Goal: Information Seeking & Learning: Learn about a topic

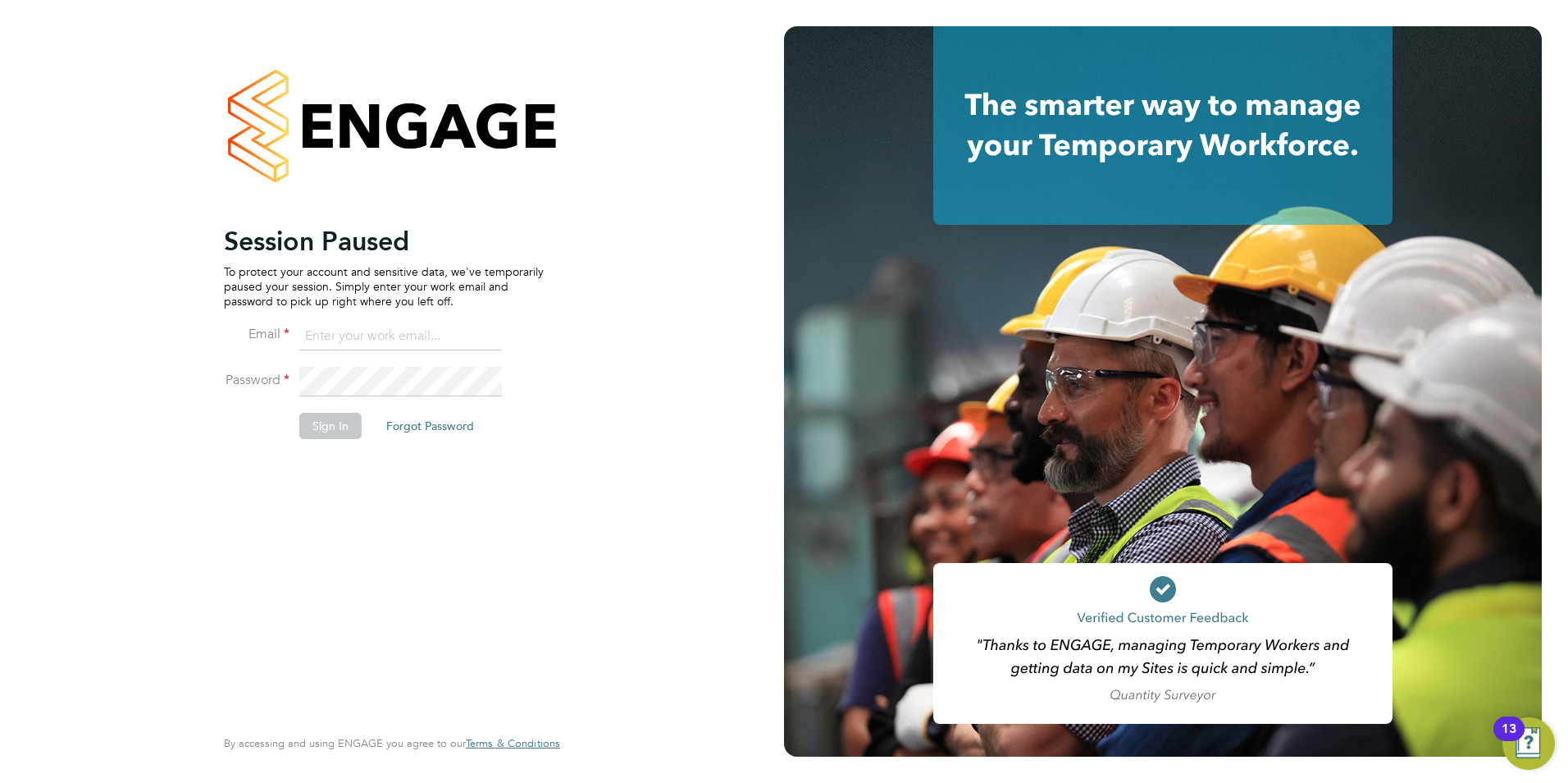
type input "rhymel@thrivesw.co.uk"
click at [337, 423] on button "Sign In" at bounding box center [330, 426] width 62 height 27
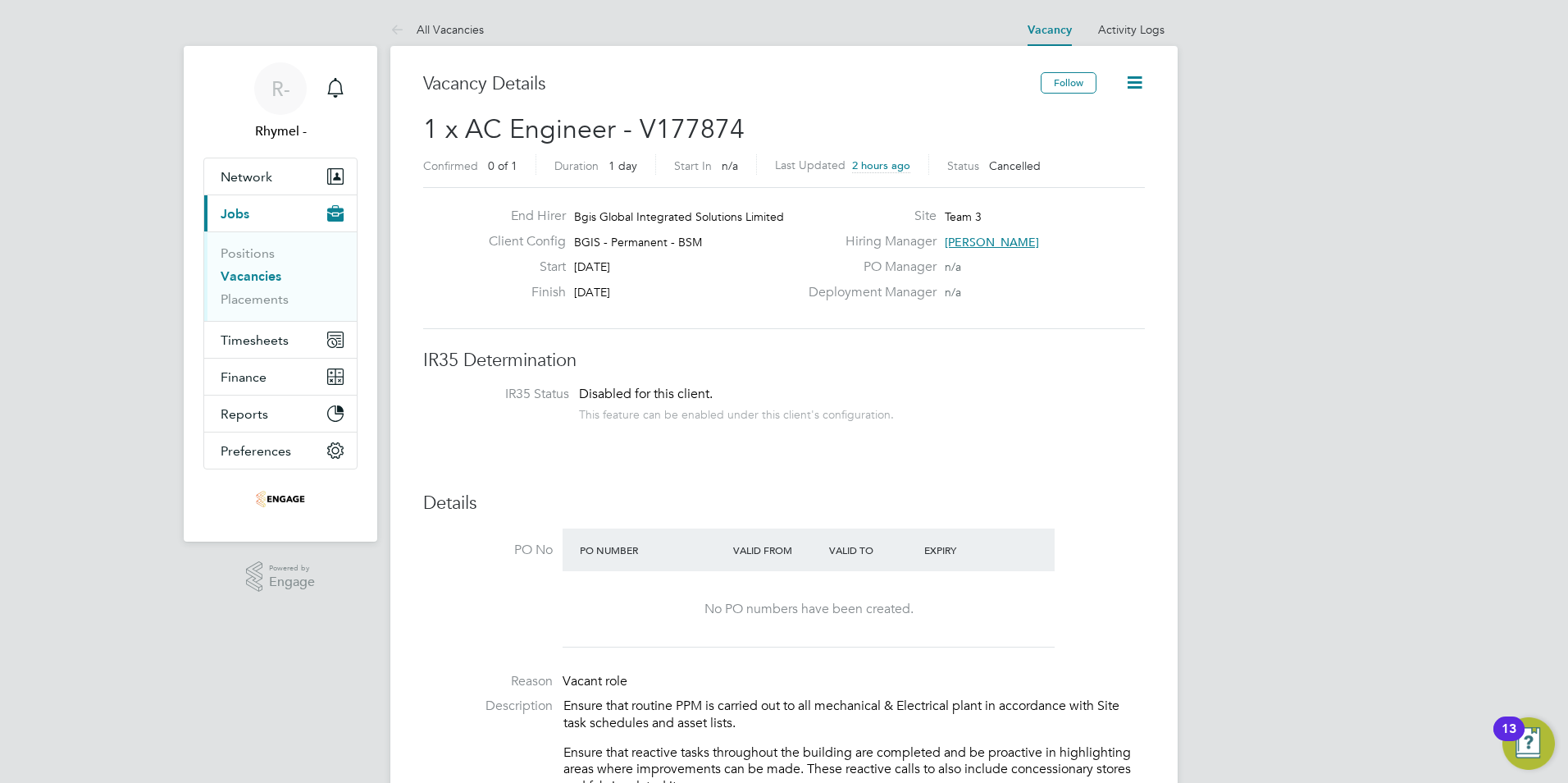
click at [261, 275] on link "Vacancies" at bounding box center [251, 276] width 61 height 16
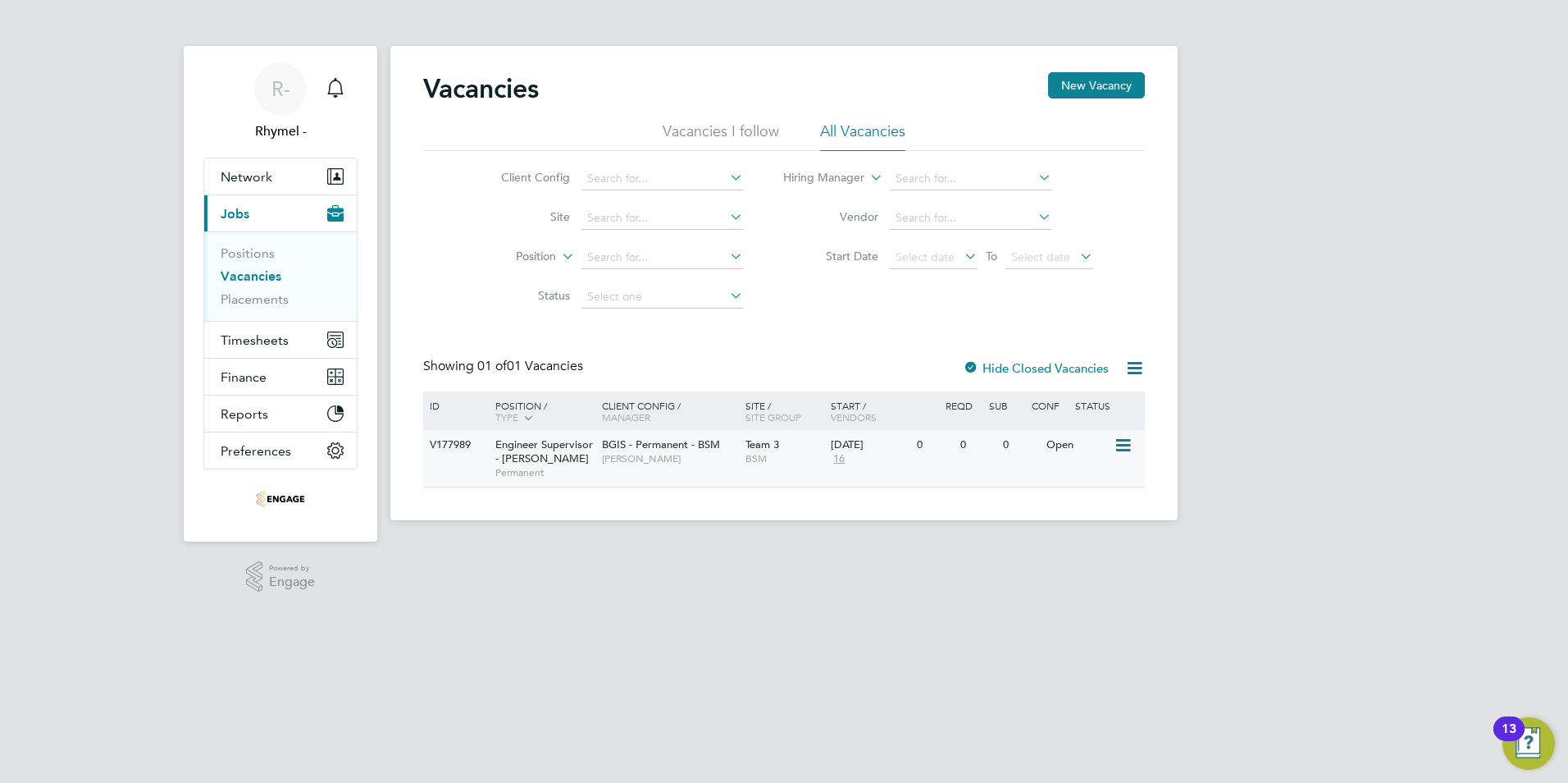
click at [529, 450] on span "Engineer Supervisor - [PERSON_NAME]" at bounding box center [544, 451] width 97 height 27
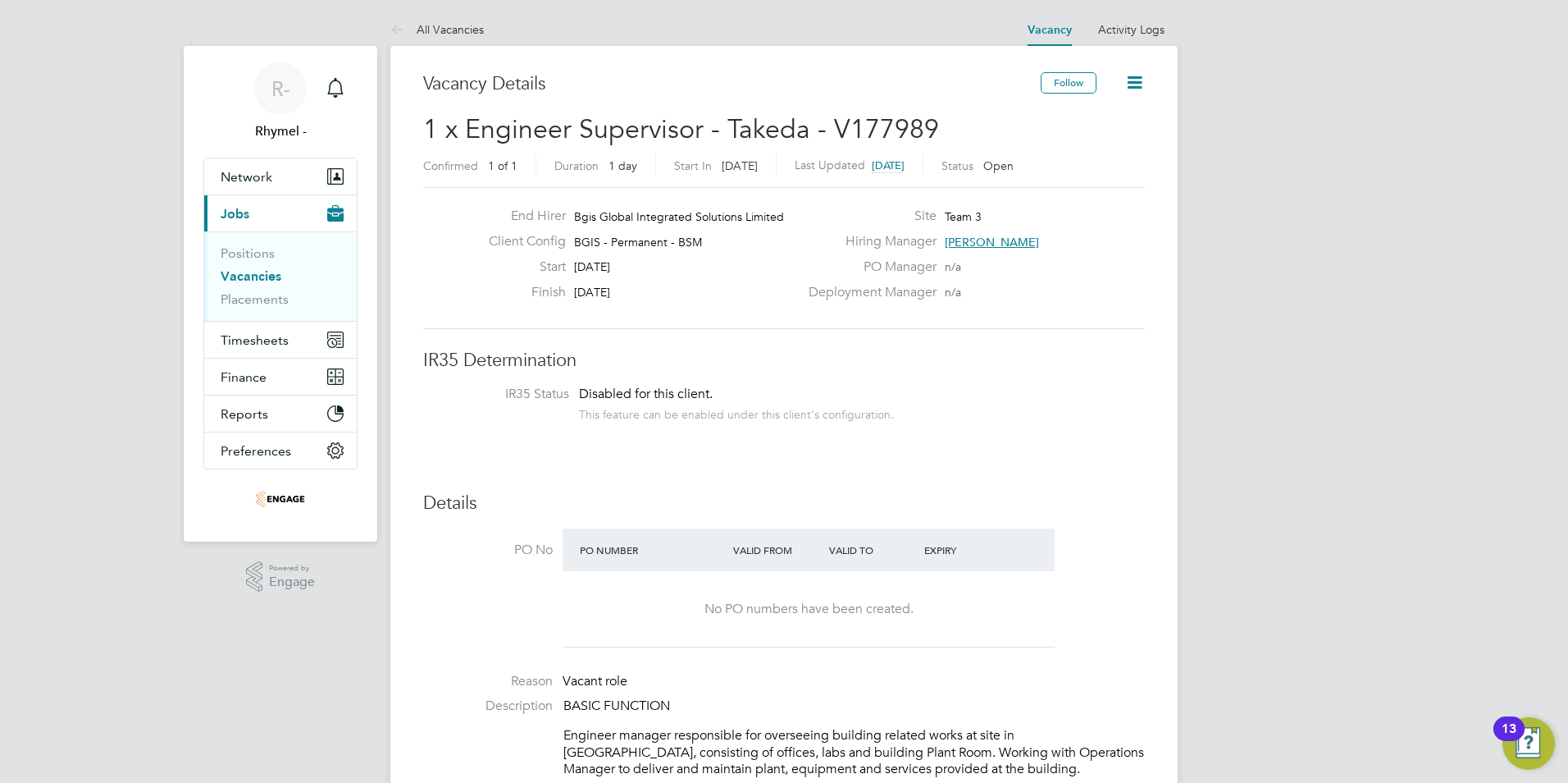
click at [251, 283] on link "Vacancies" at bounding box center [251, 276] width 61 height 16
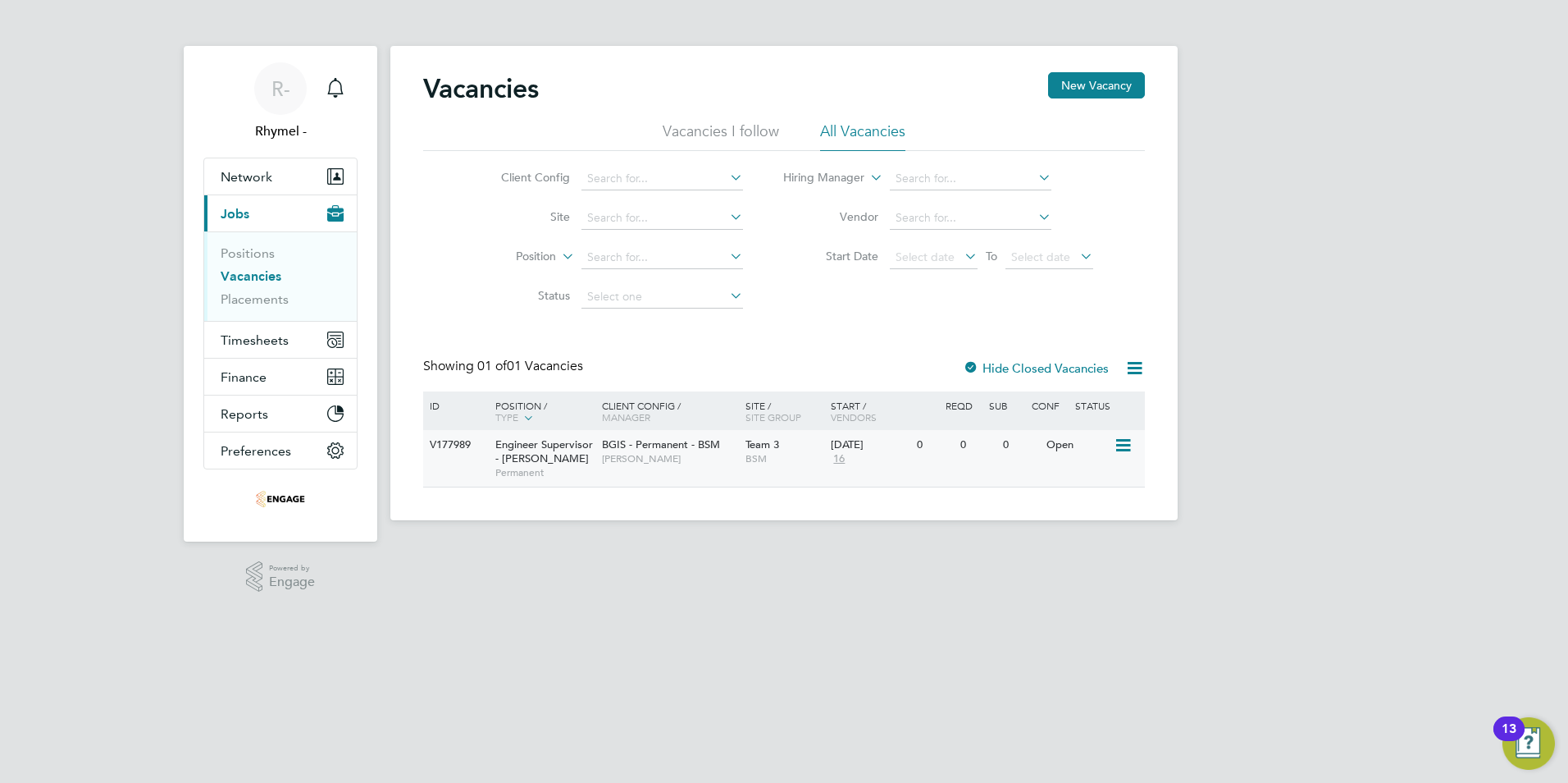
click at [668, 446] on span "BGIS - Permanent - BSM" at bounding box center [660, 445] width 118 height 14
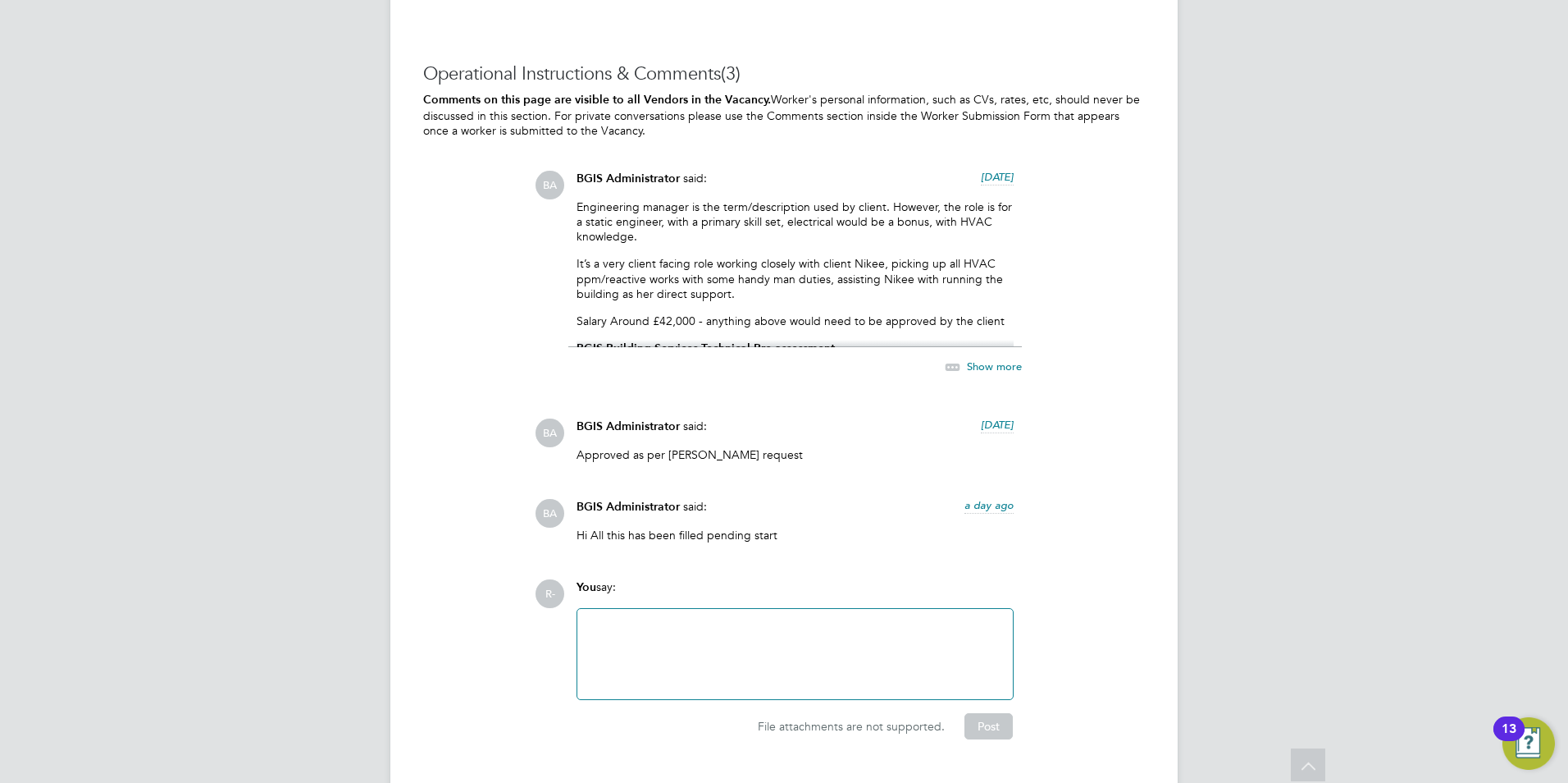
scroll to position [2418, 0]
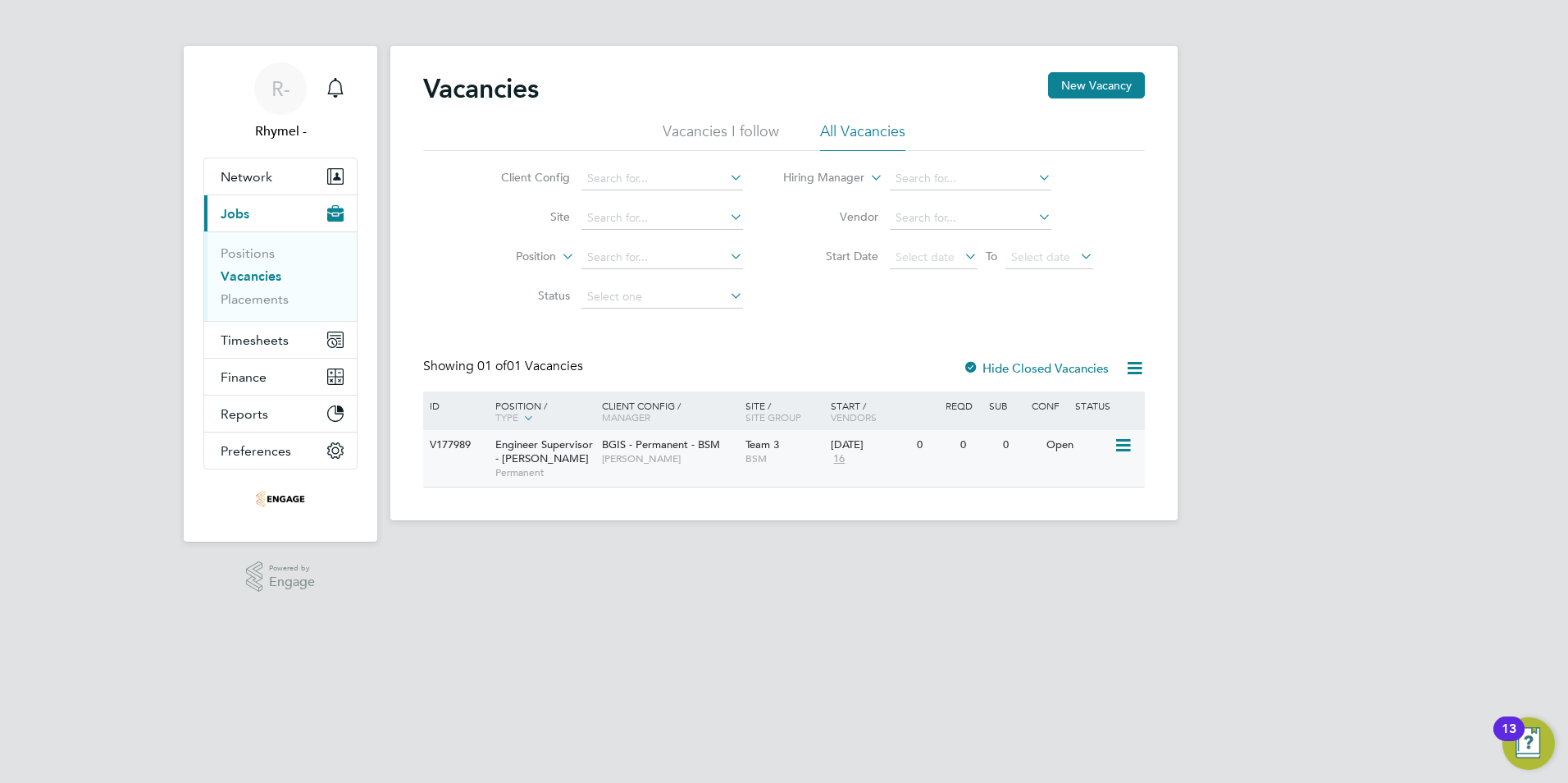
click at [516, 446] on span "Engineer Supervisor - [PERSON_NAME]" at bounding box center [544, 451] width 97 height 27
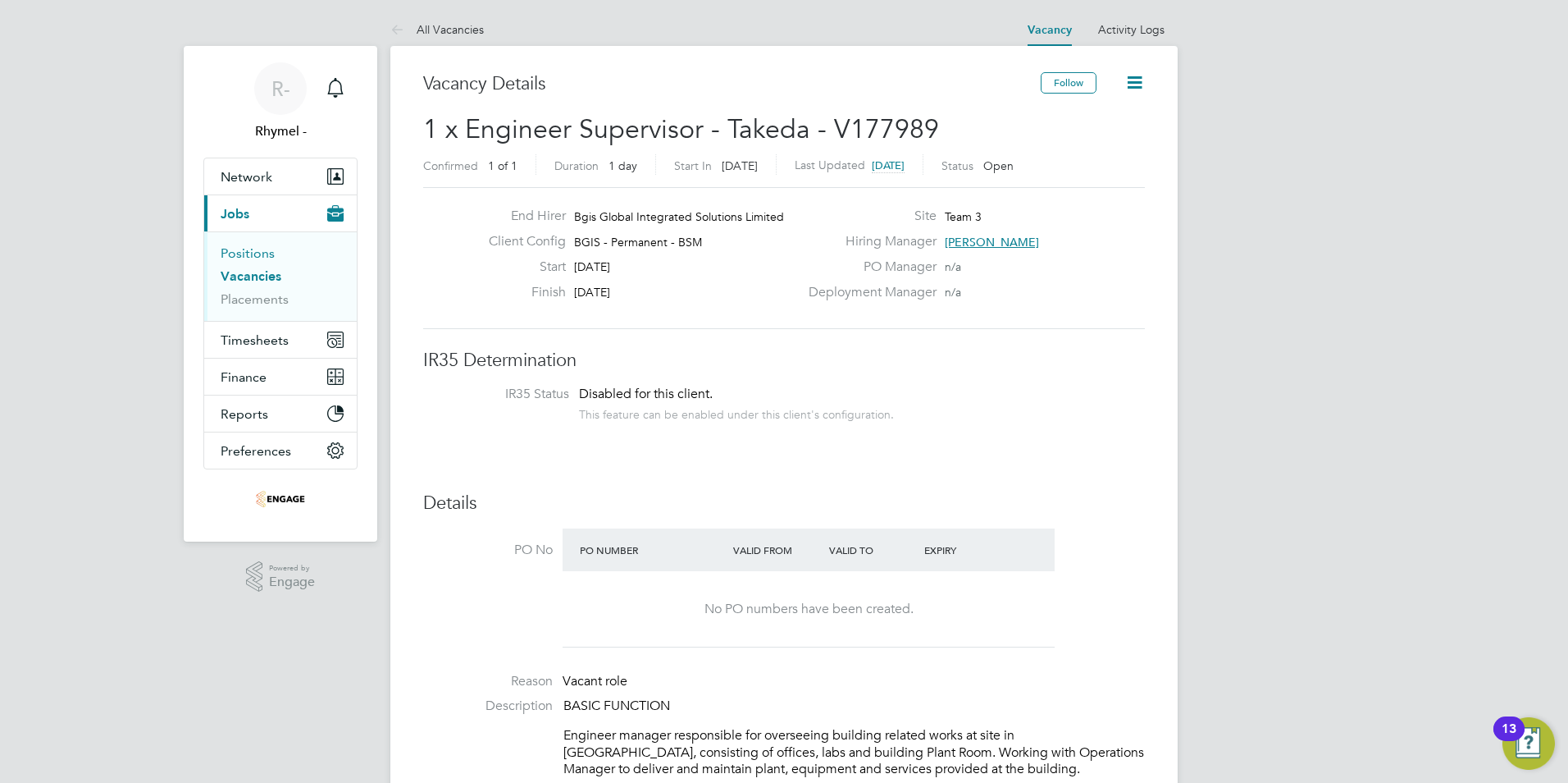
click at [253, 254] on link "Positions" at bounding box center [247, 253] width 54 height 16
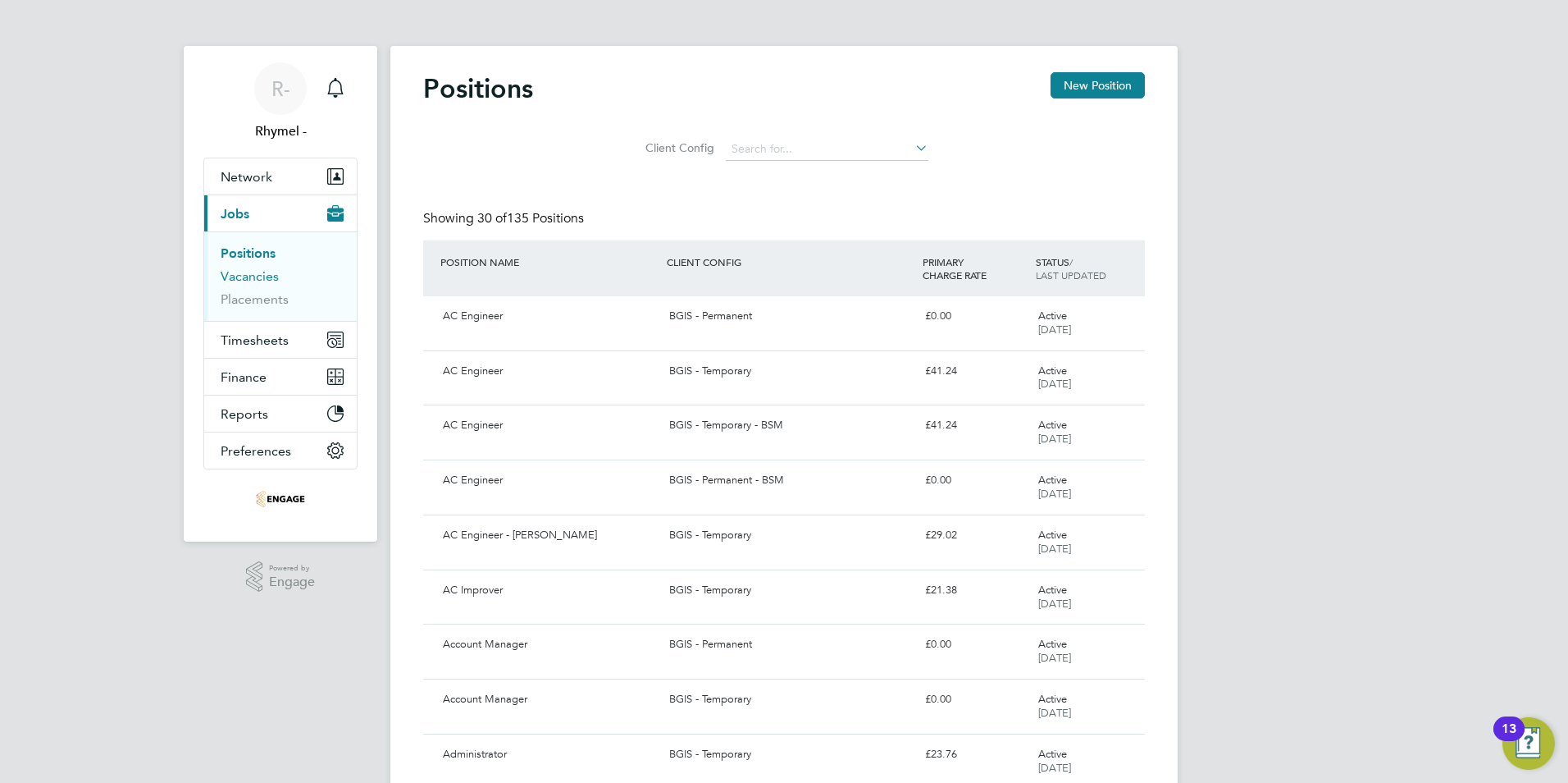
click at [255, 279] on link "Vacancies" at bounding box center [250, 276] width 58 height 16
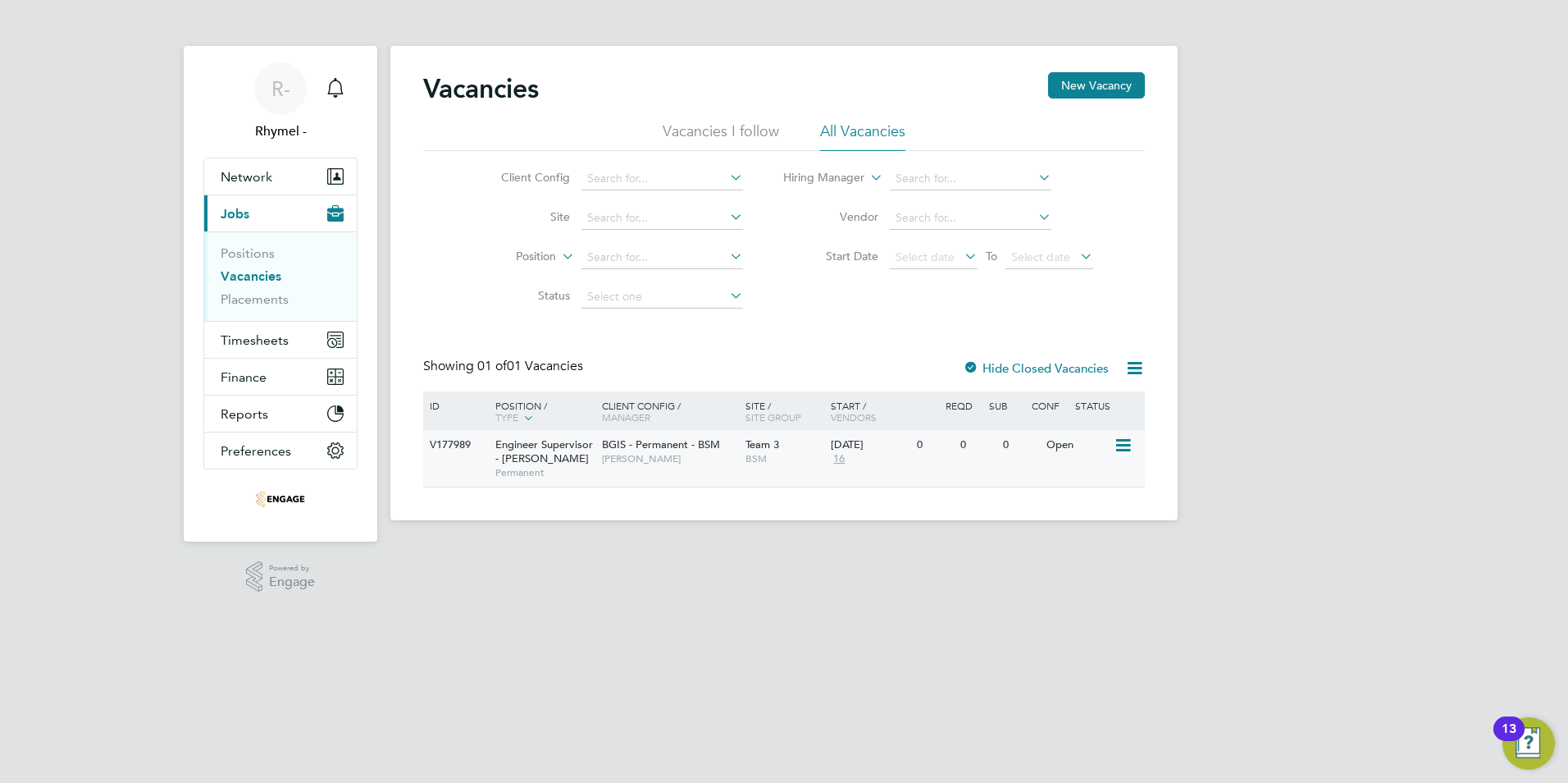
click at [530, 447] on span "Engineer Supervisor - [PERSON_NAME]" at bounding box center [544, 451] width 97 height 27
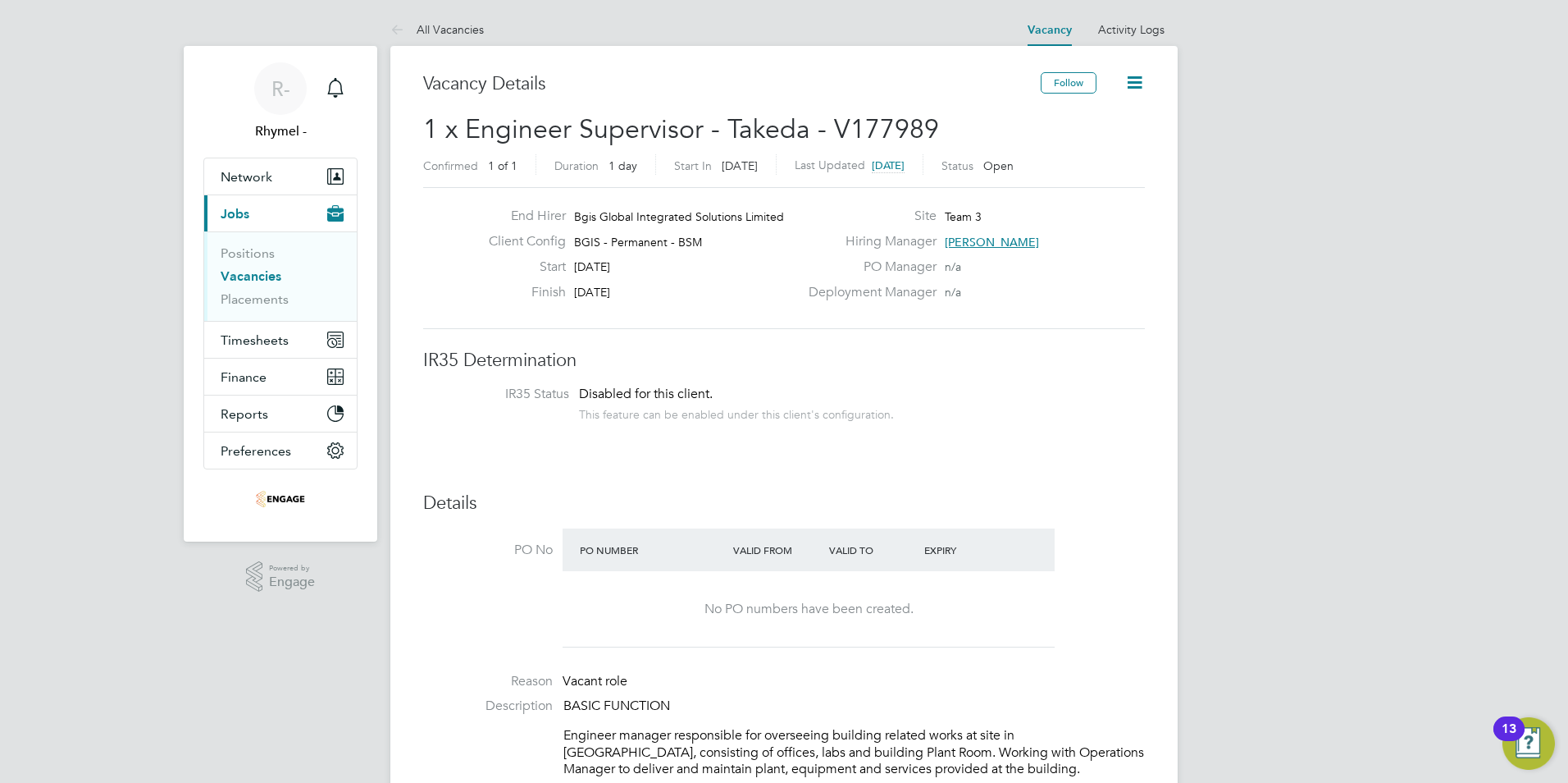
click at [257, 277] on link "Vacancies" at bounding box center [251, 276] width 61 height 16
